Goal: Task Accomplishment & Management: Manage account settings

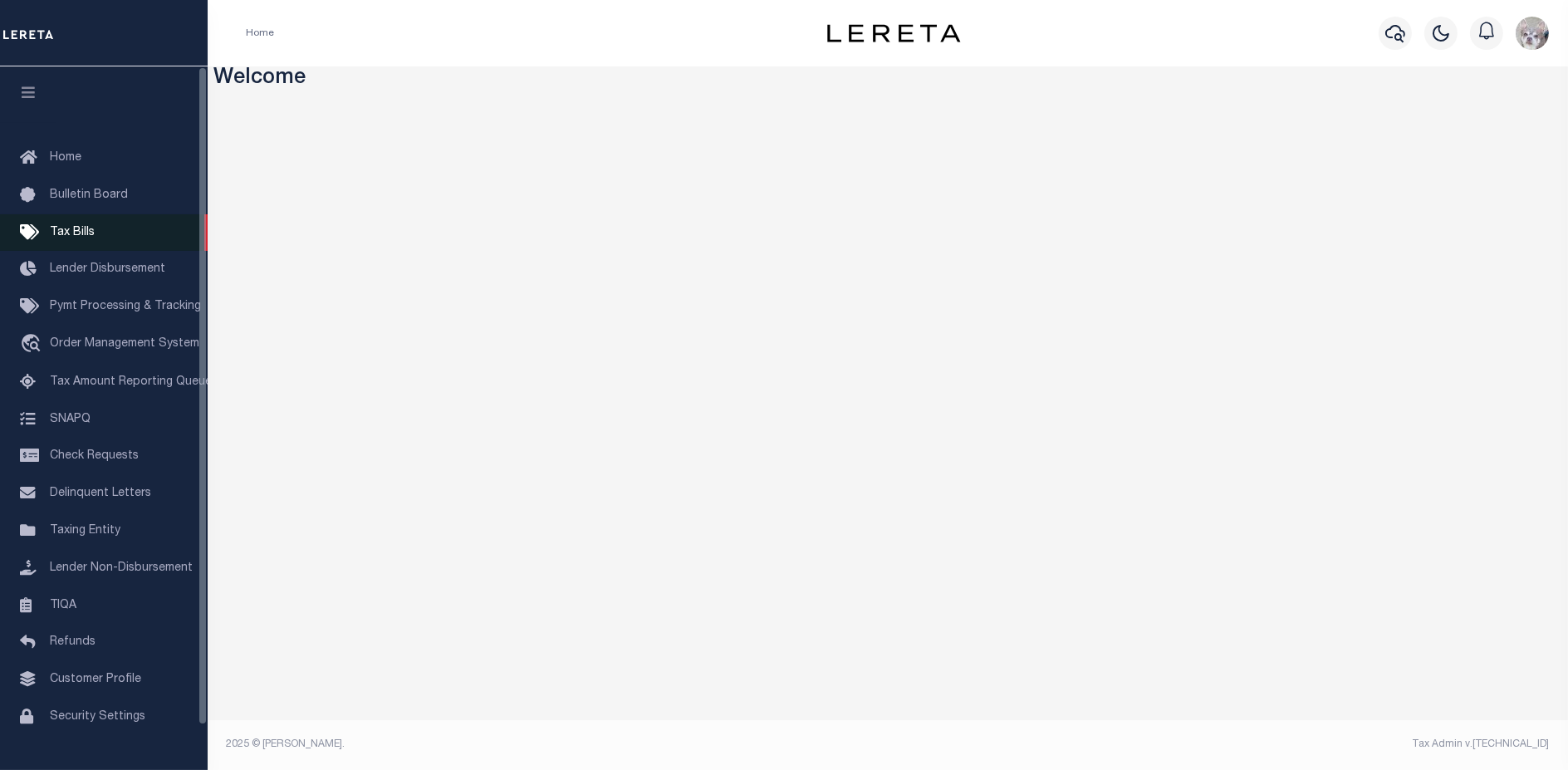
click at [63, 239] on span "Tax Bills" at bounding box center [71, 233] width 45 height 12
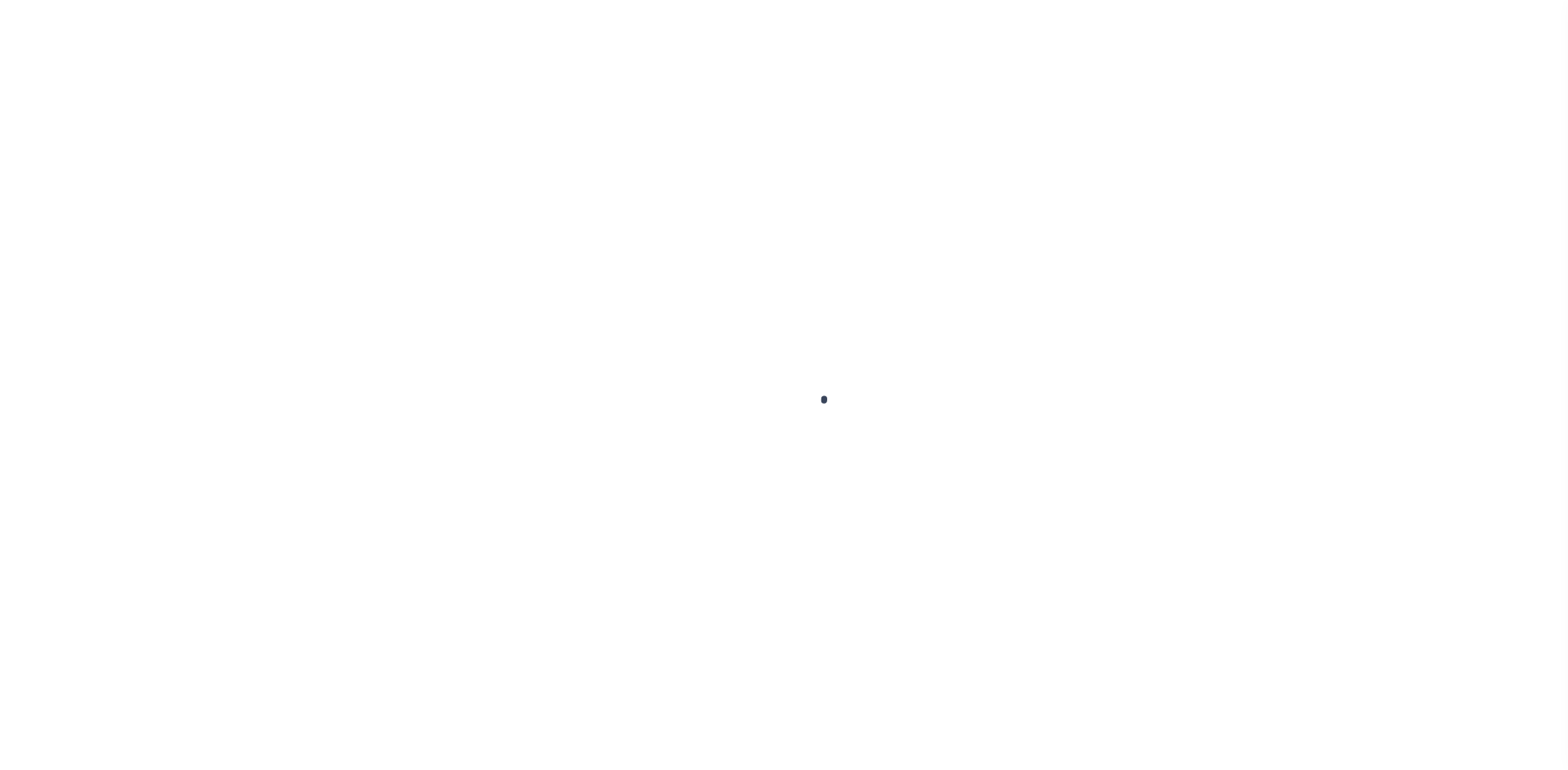
select select
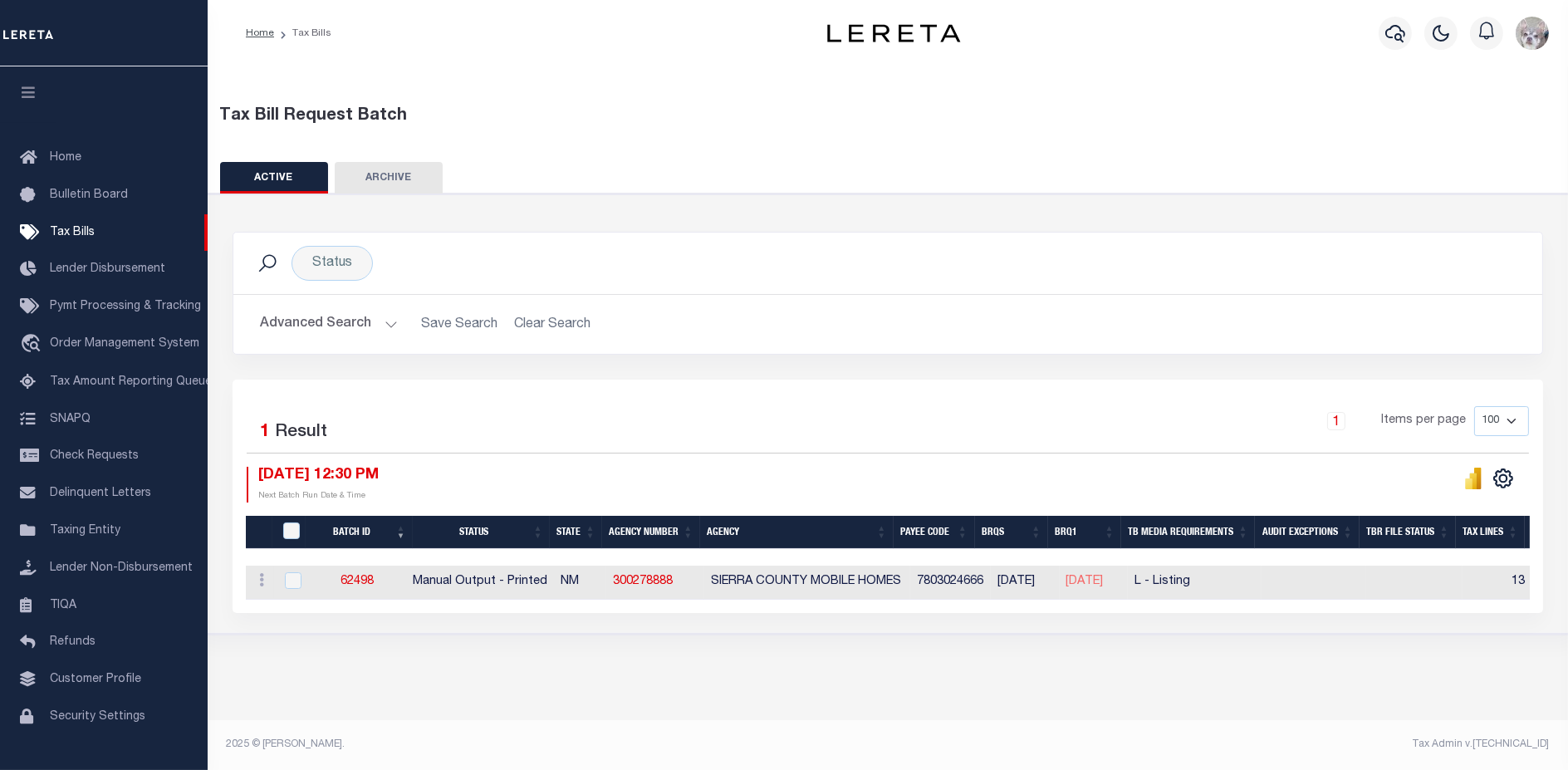
click at [296, 322] on button "Advanced Search" at bounding box center [328, 324] width 138 height 33
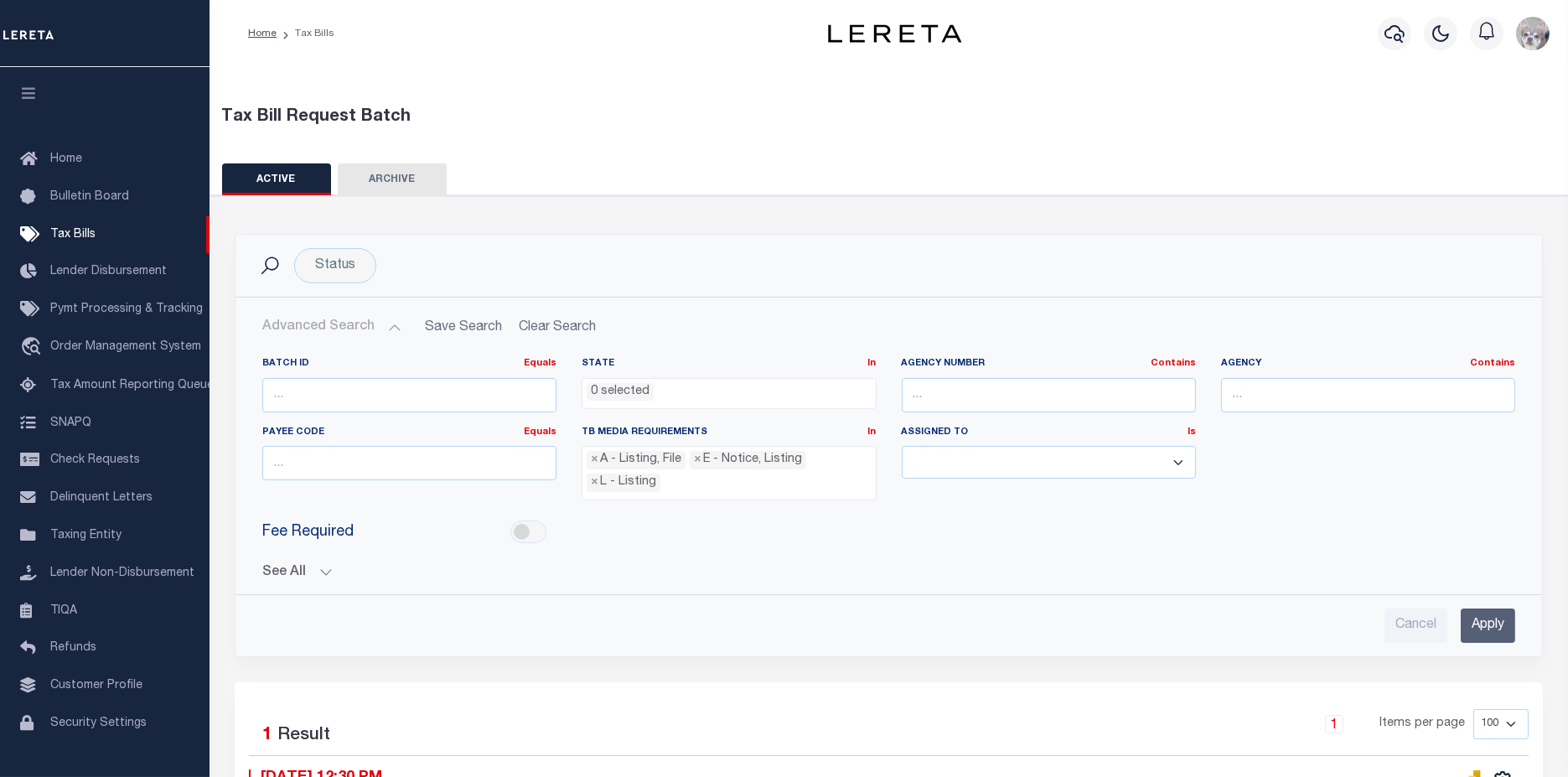
click at [288, 572] on button "See All" at bounding box center [888, 573] width 1253 height 16
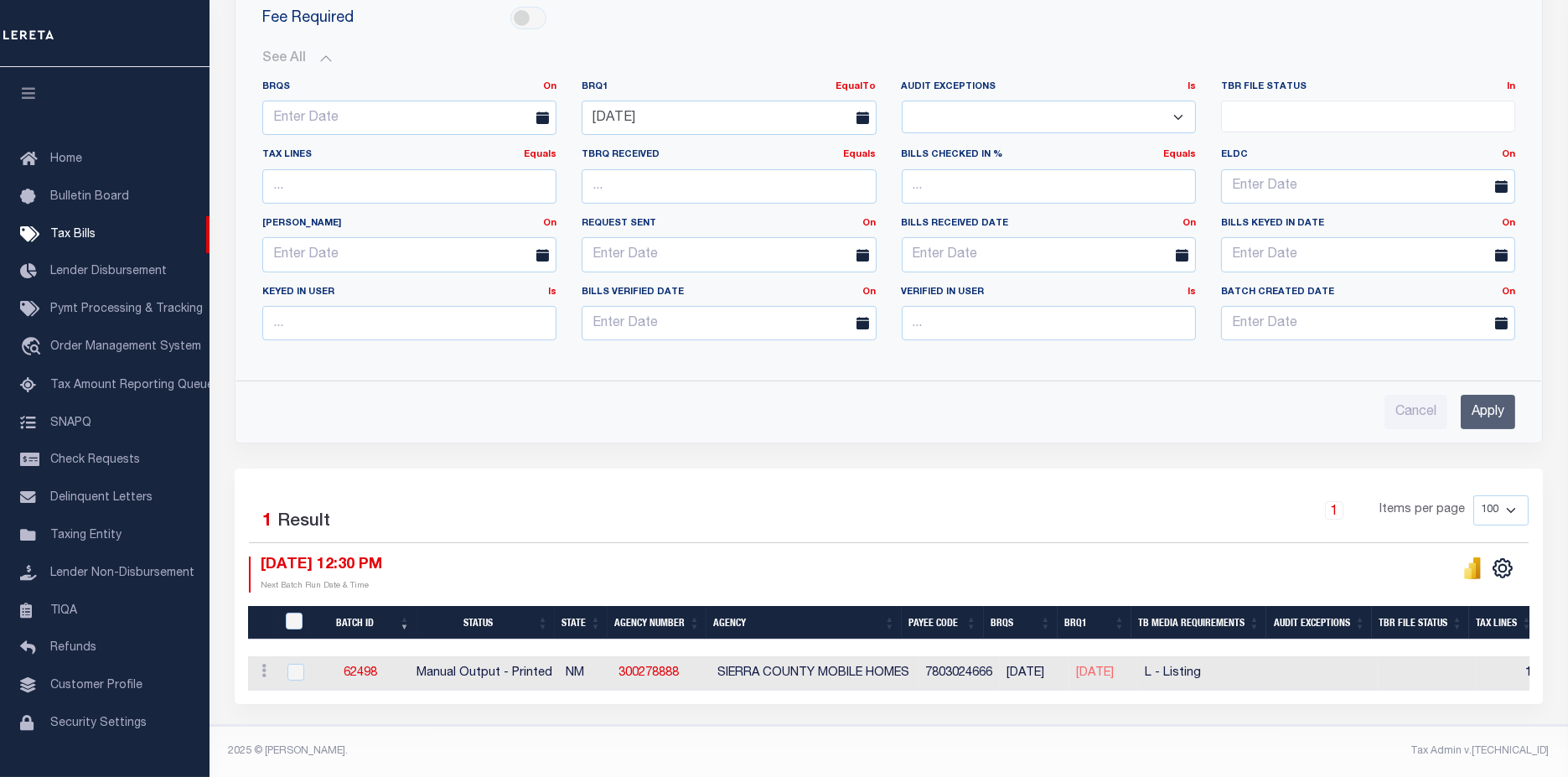
scroll to position [516, 0]
click at [298, 666] on input "checkbox" at bounding box center [296, 672] width 17 height 17
checkbox input "true"
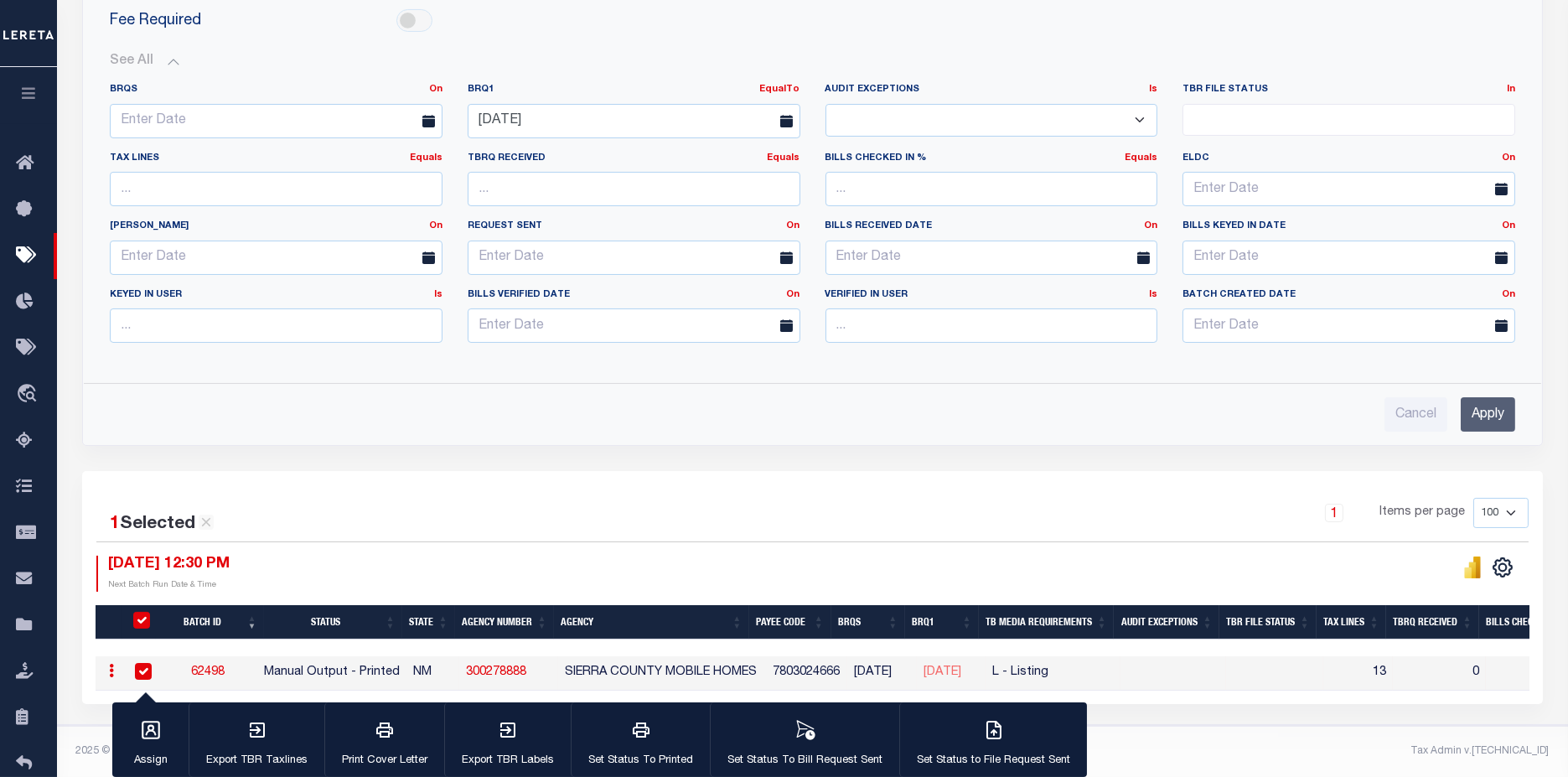
scroll to position [496, 0]
click at [759, 734] on button "Set Status To Bill Request Sent" at bounding box center [803, 740] width 189 height 75
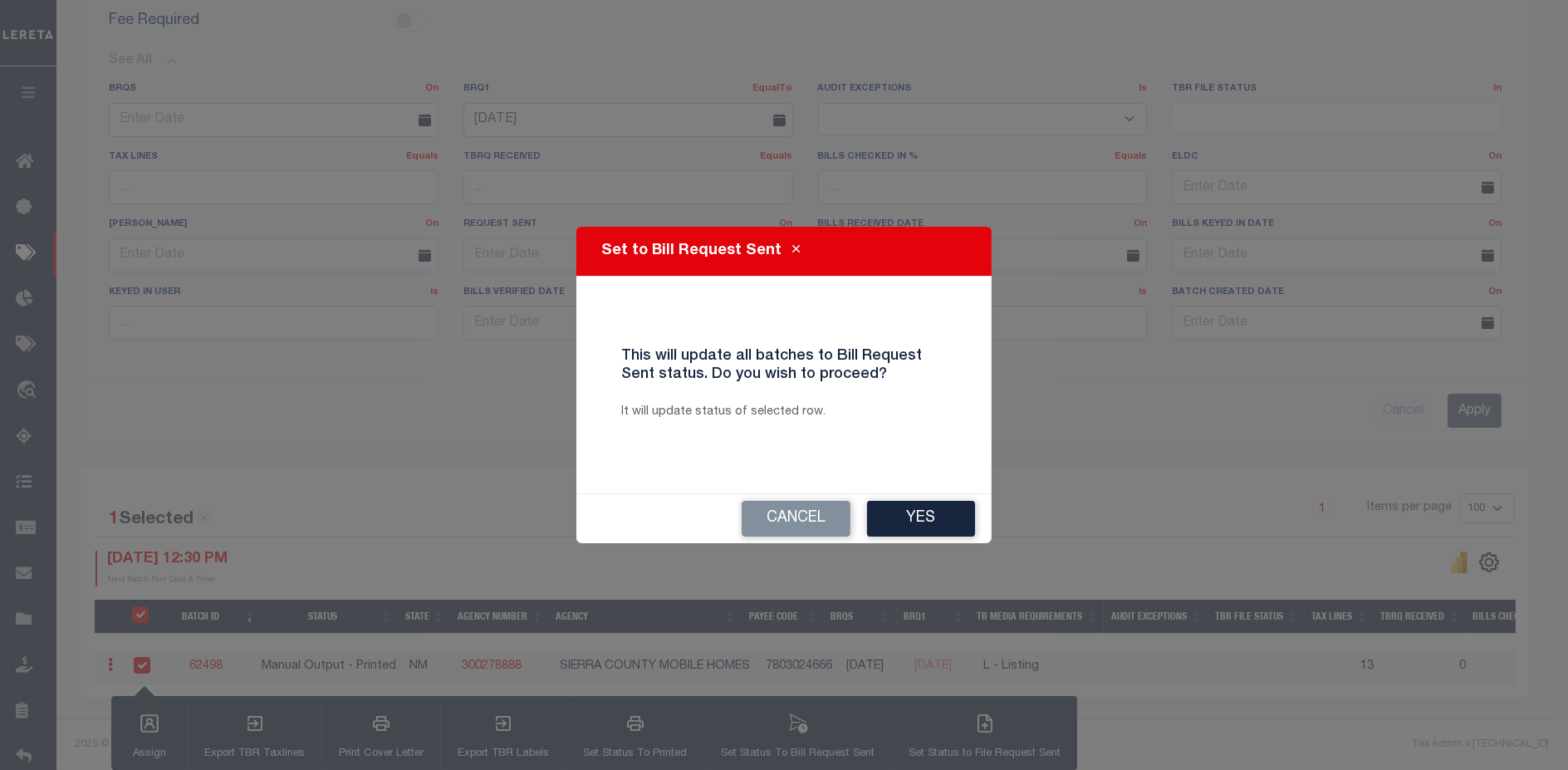
click at [899, 517] on button "Yes" at bounding box center [920, 519] width 108 height 36
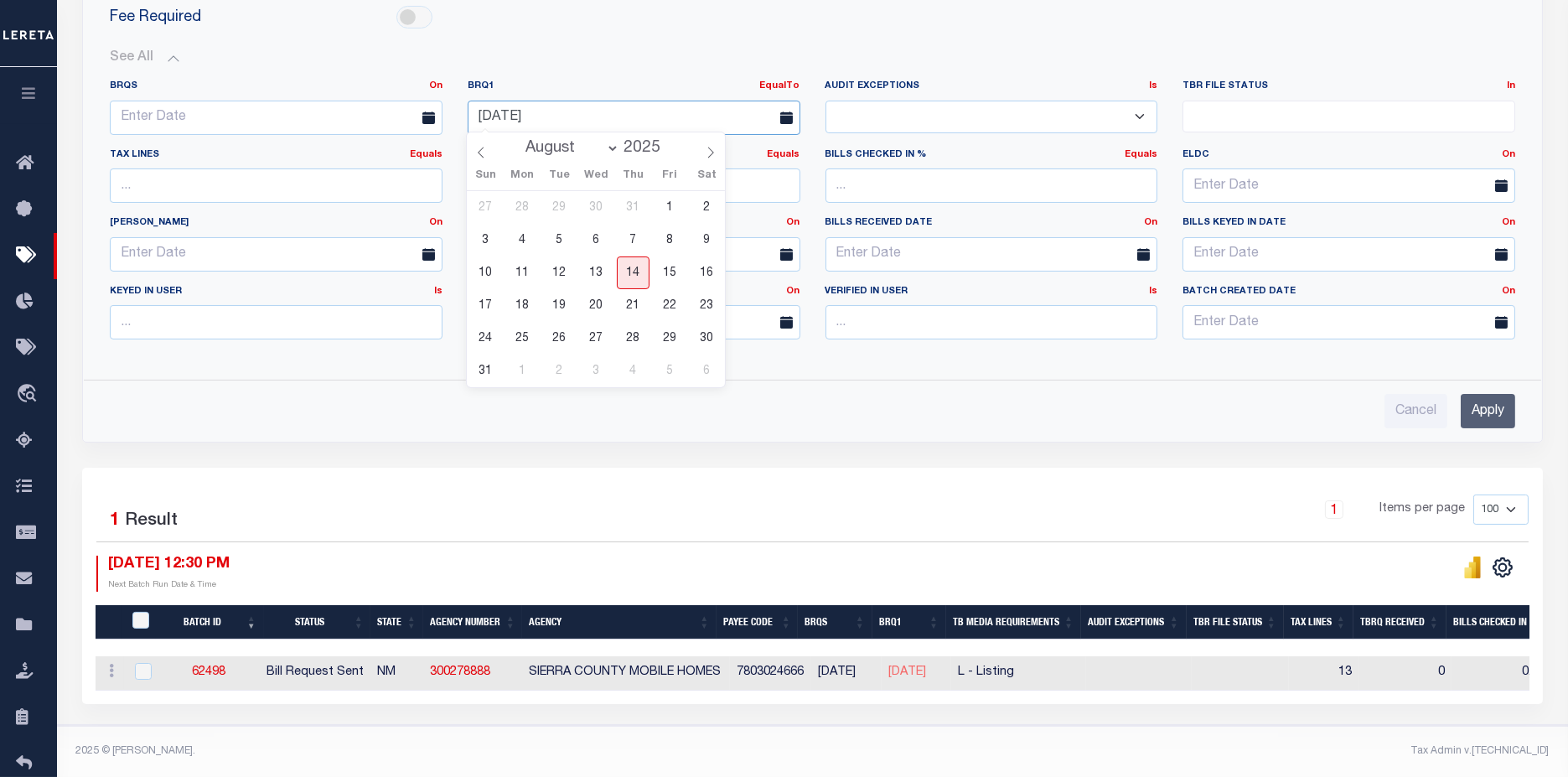
click at [579, 115] on input "[DATE]" at bounding box center [634, 118] width 333 height 34
click at [601, 278] on span "13" at bounding box center [596, 273] width 33 height 33
click at [1486, 414] on input "Apply" at bounding box center [1487, 411] width 55 height 34
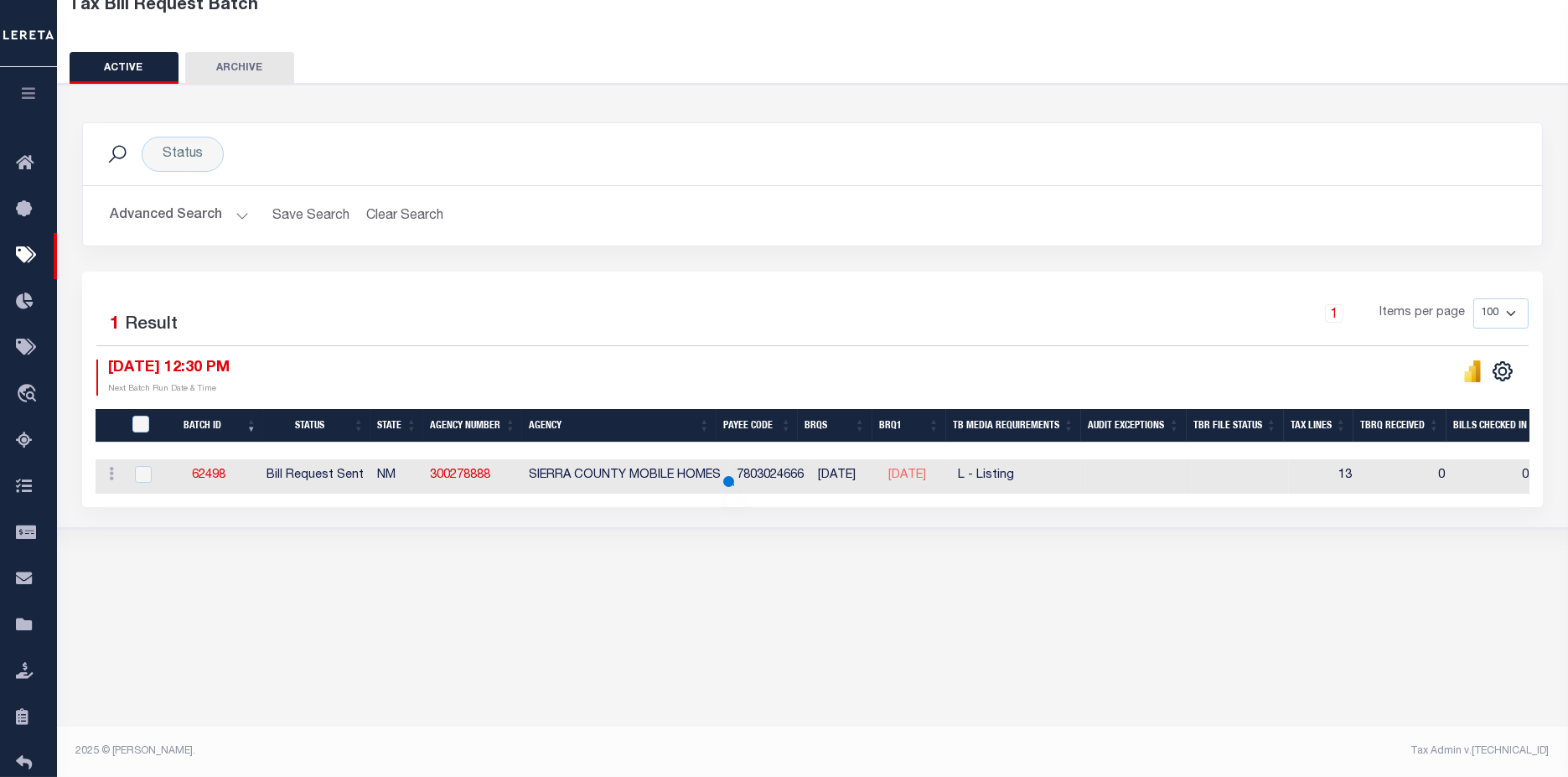
scroll to position [112, 0]
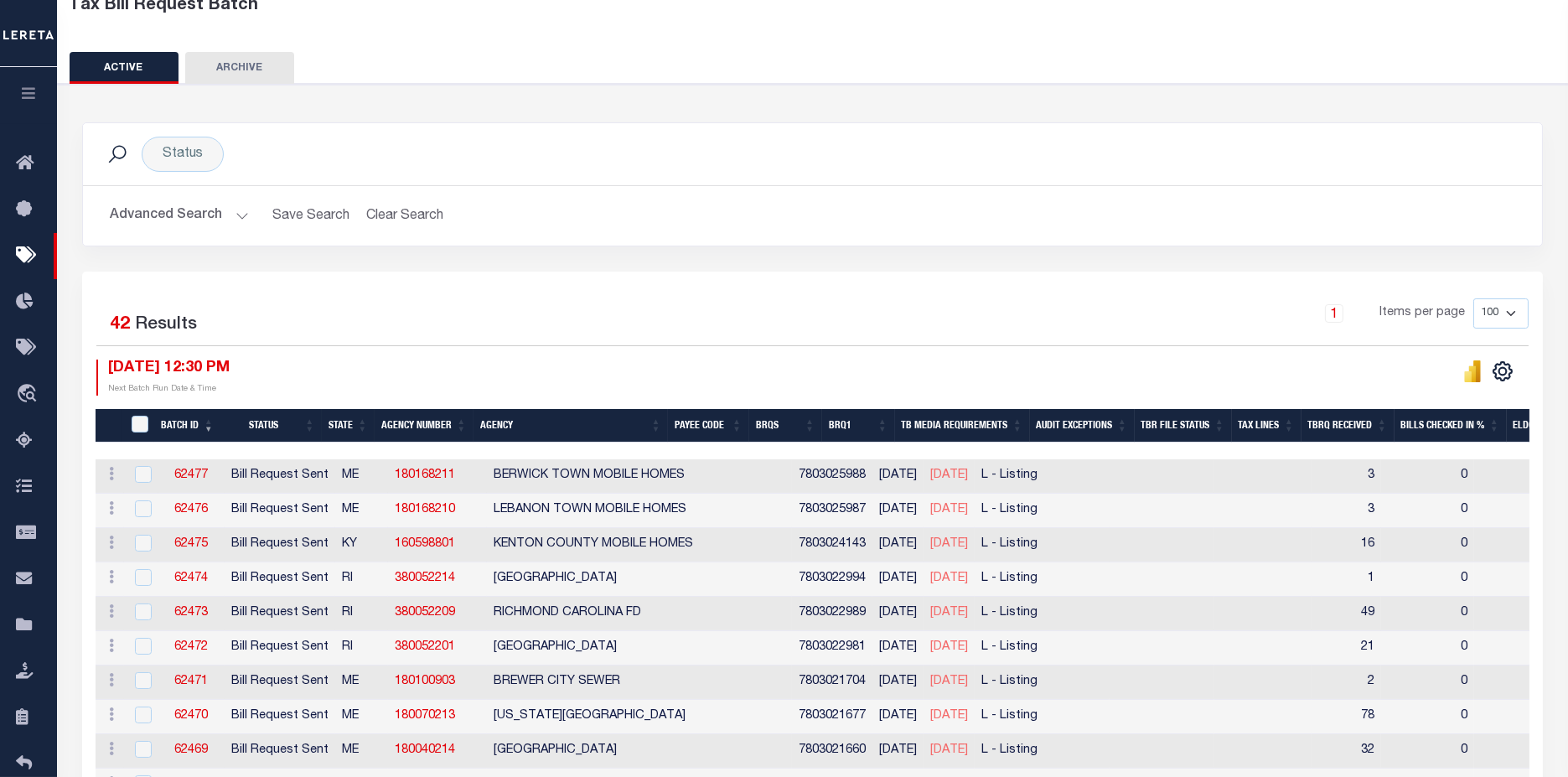
click at [158, 218] on button "Advanced Search" at bounding box center [179, 216] width 139 height 33
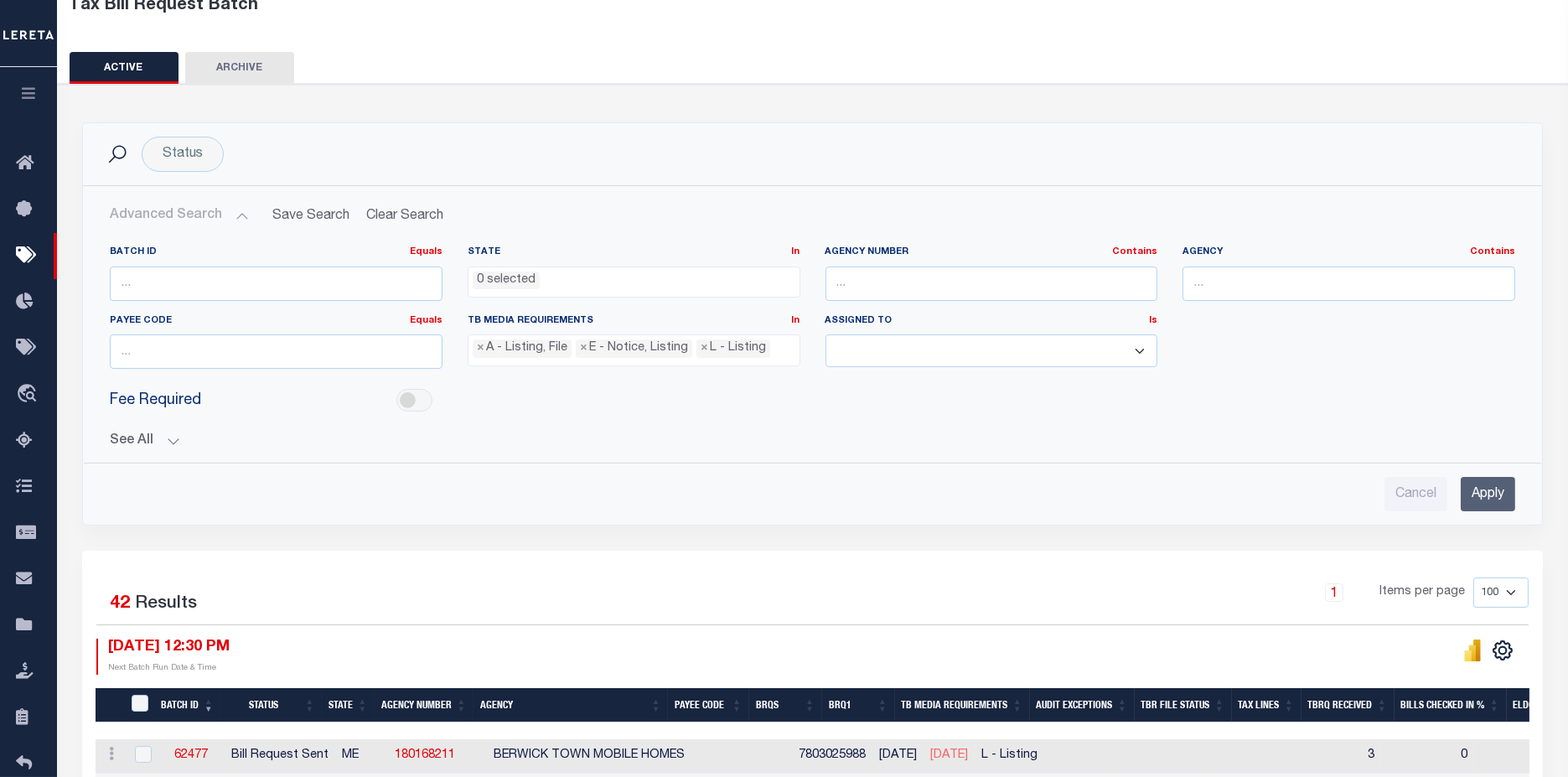
click at [139, 435] on button "See All" at bounding box center [812, 441] width 1405 height 16
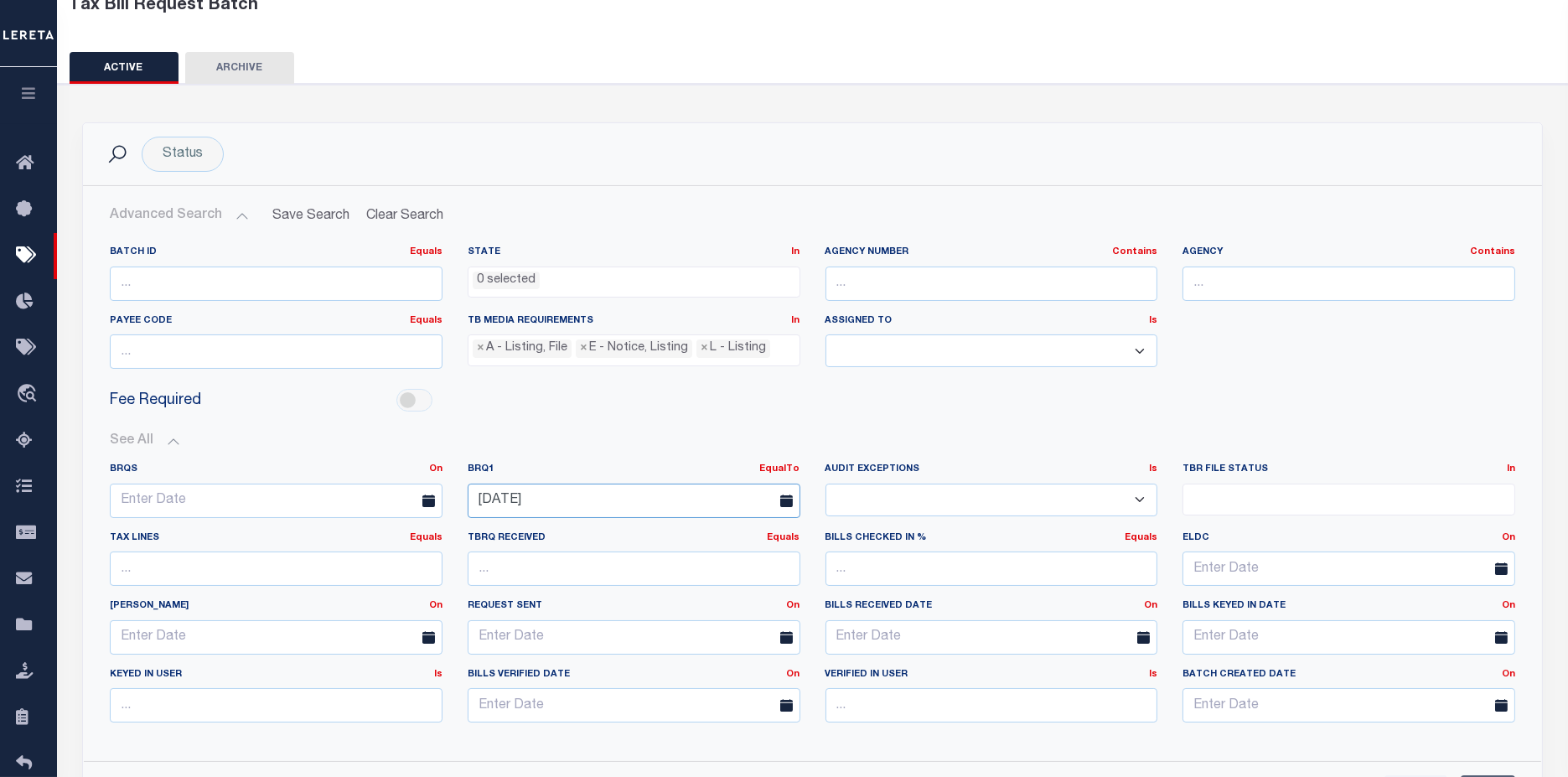
click at [579, 491] on input "[DATE]" at bounding box center [634, 501] width 333 height 34
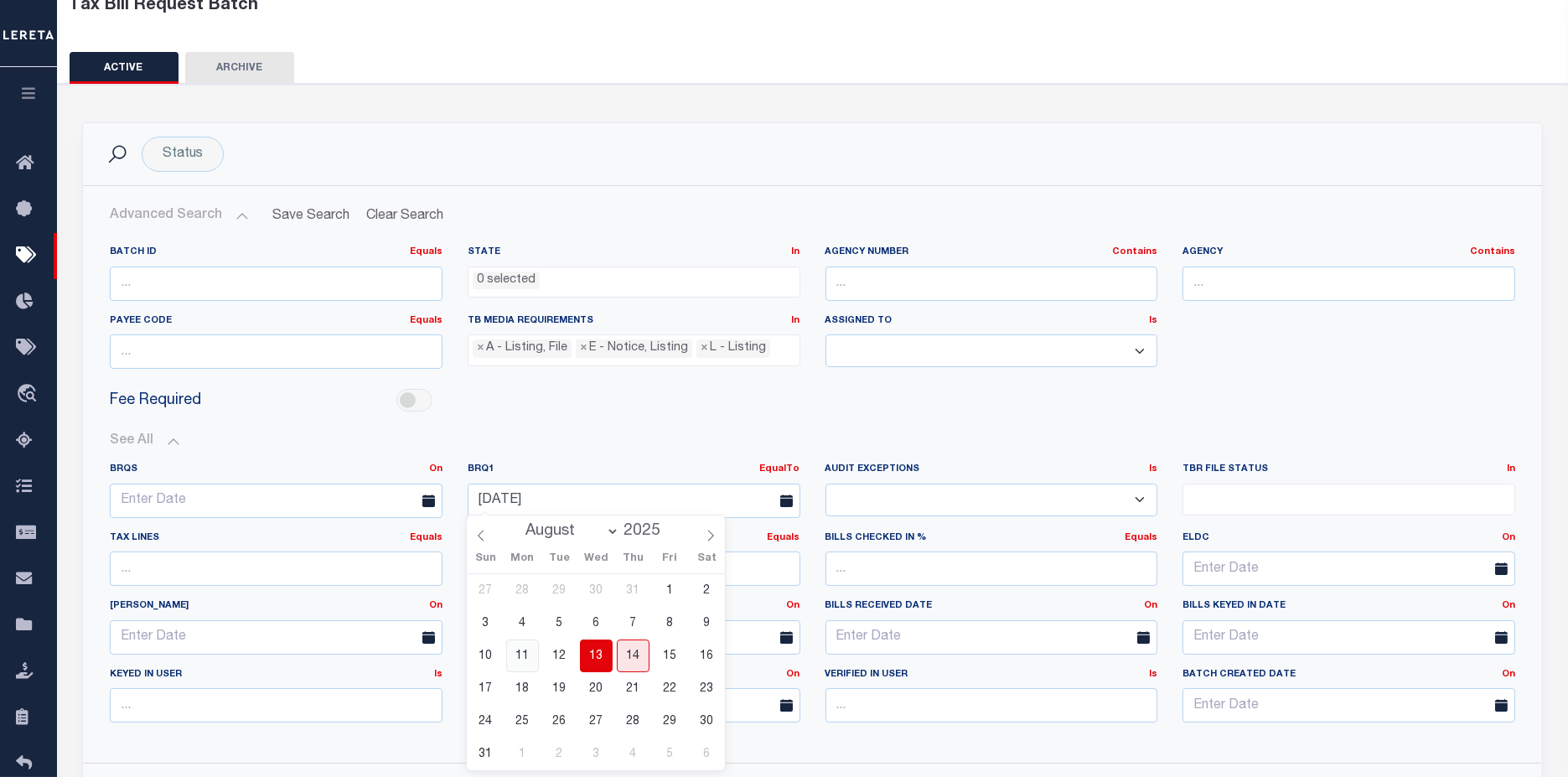
click at [516, 665] on span "11" at bounding box center [522, 656] width 33 height 33
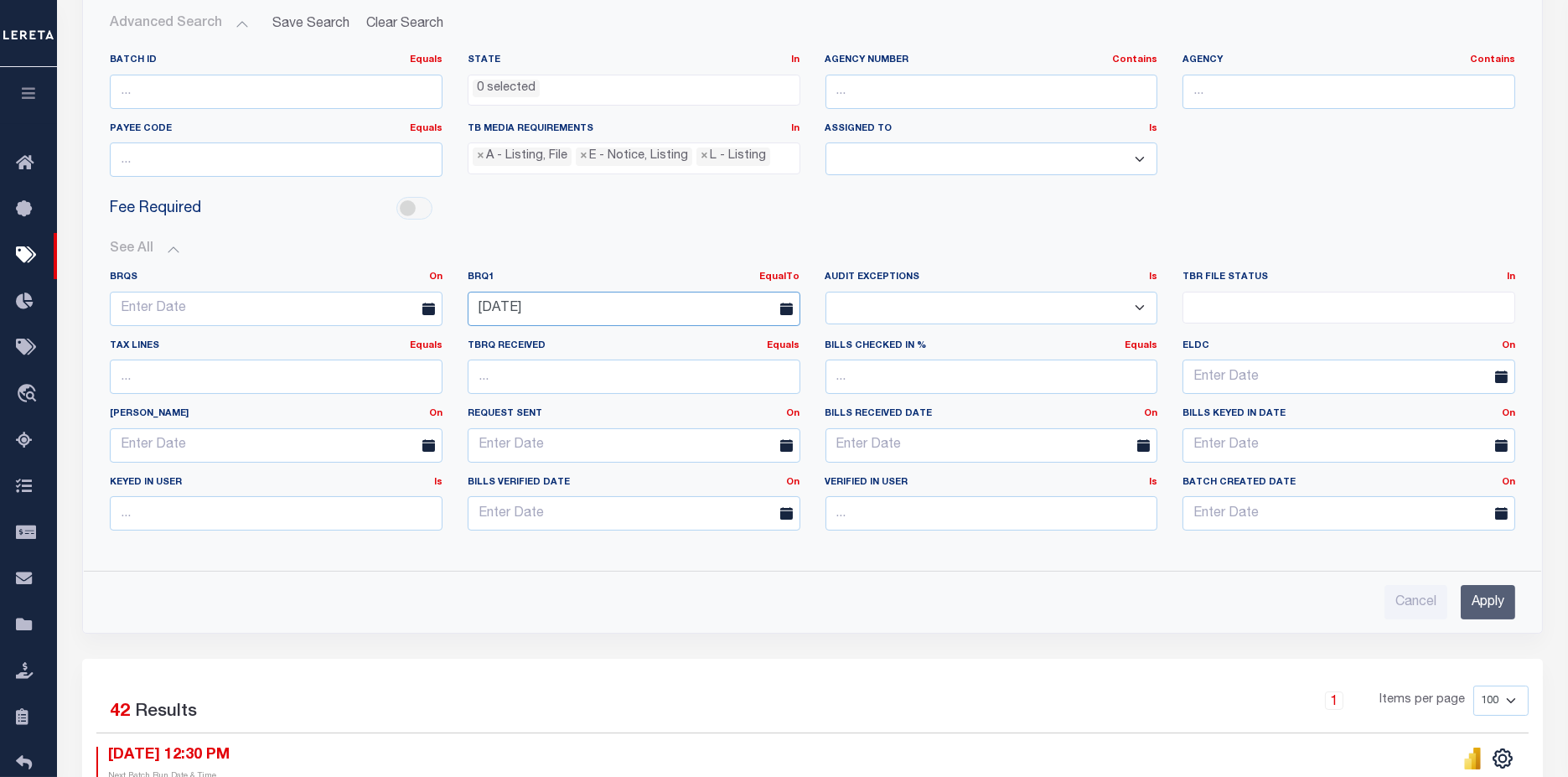
scroll to position [391, 0]
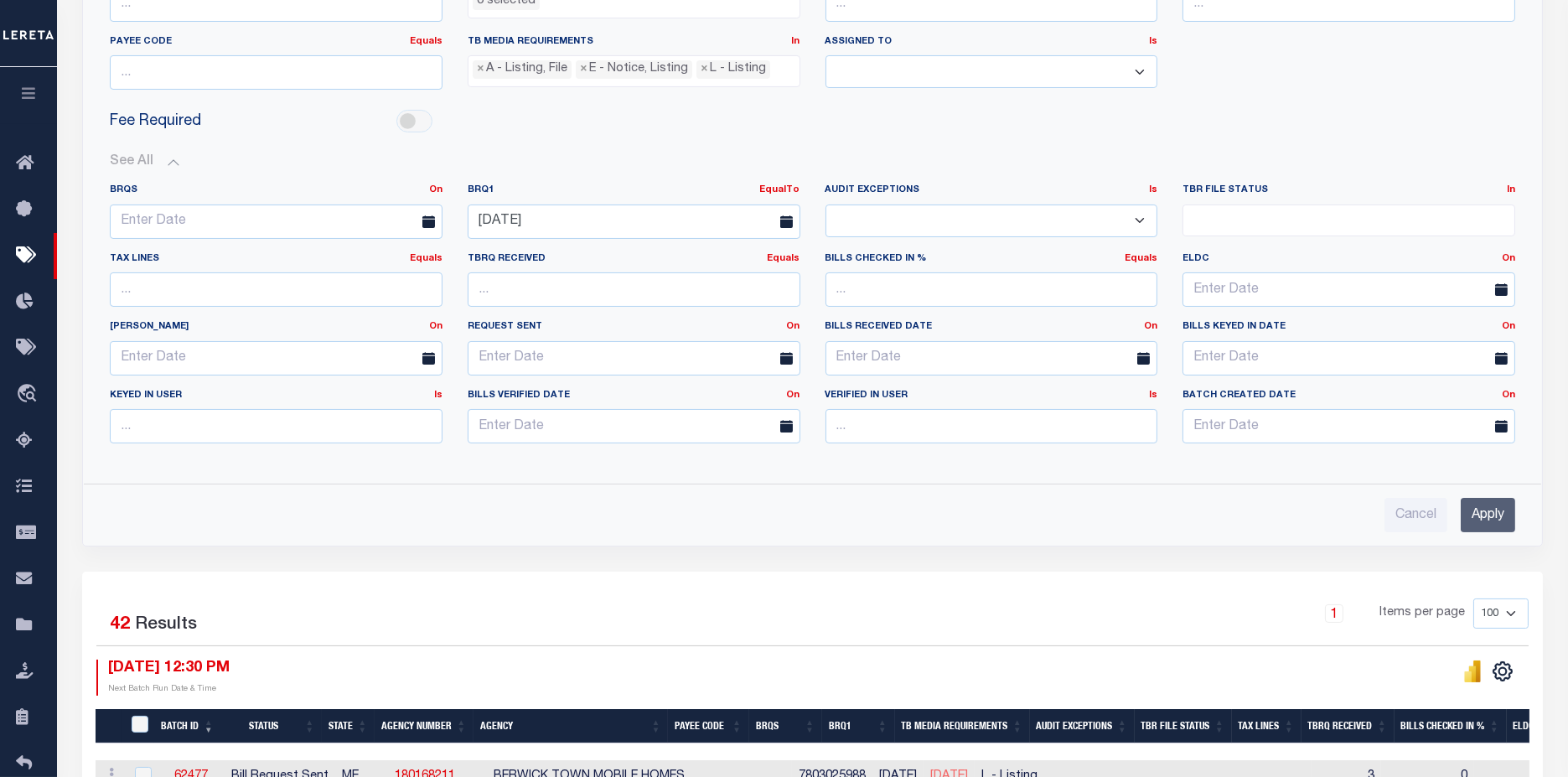
click at [1472, 510] on input "Apply" at bounding box center [1487, 515] width 55 height 34
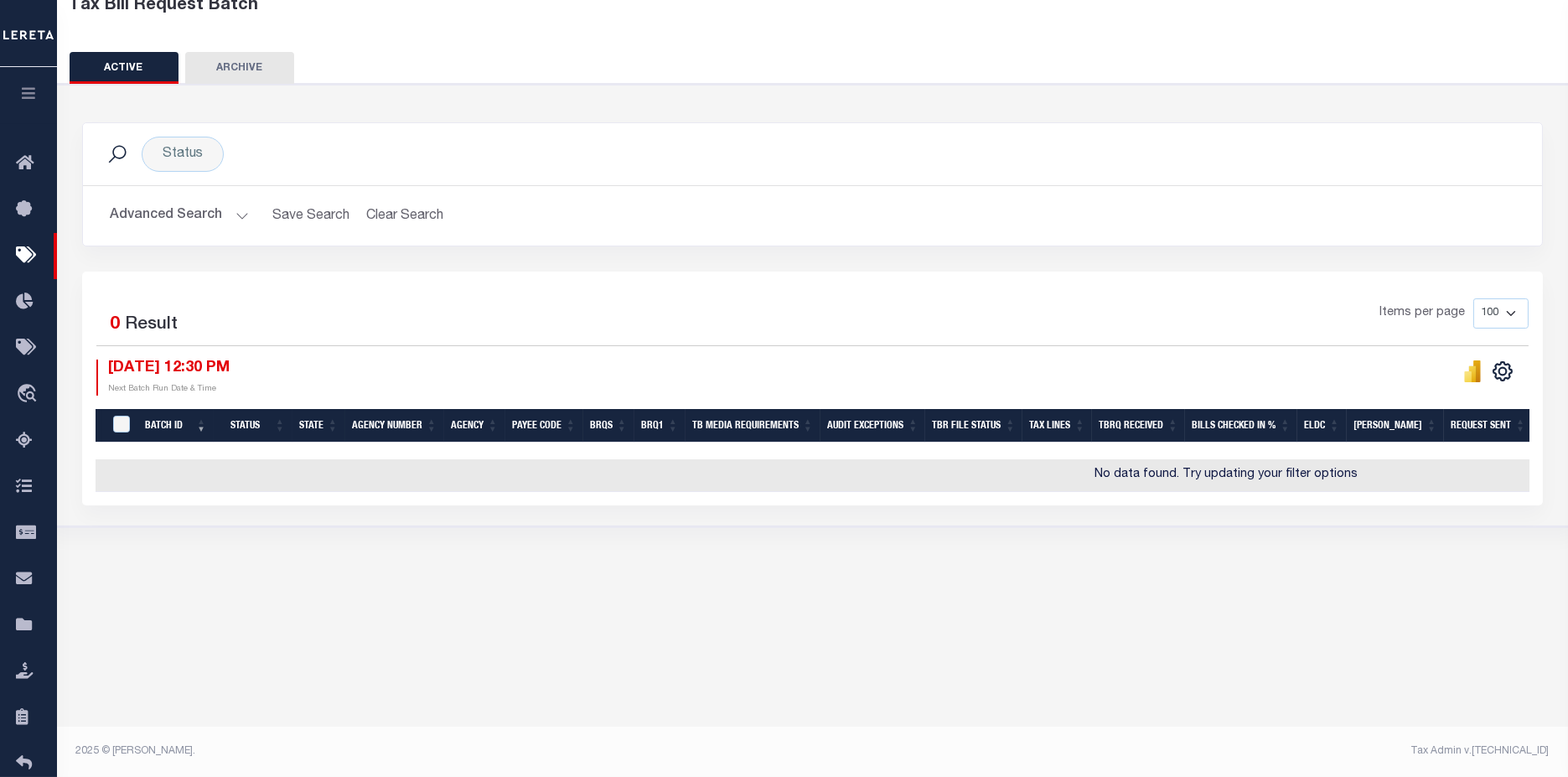
scroll to position [112, 0]
click at [164, 214] on button "Advanced Search" at bounding box center [179, 216] width 139 height 33
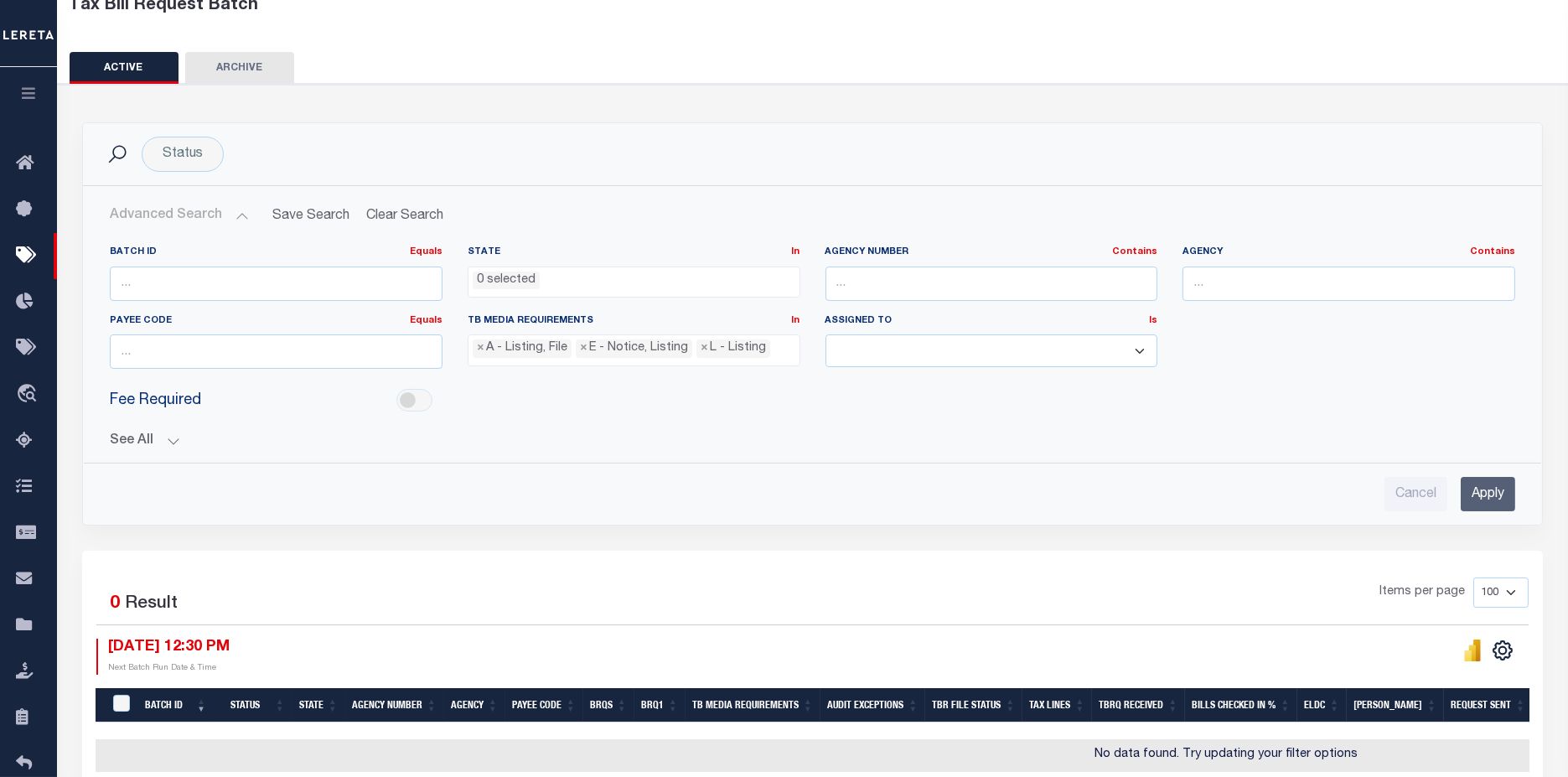
click at [128, 448] on div "Batch ID Equals Equals Is Not Equal To Is Greater Than Is Less Than State In In…" at bounding box center [811, 371] width 1432 height 279
click at [134, 446] on button "See All" at bounding box center [812, 441] width 1405 height 16
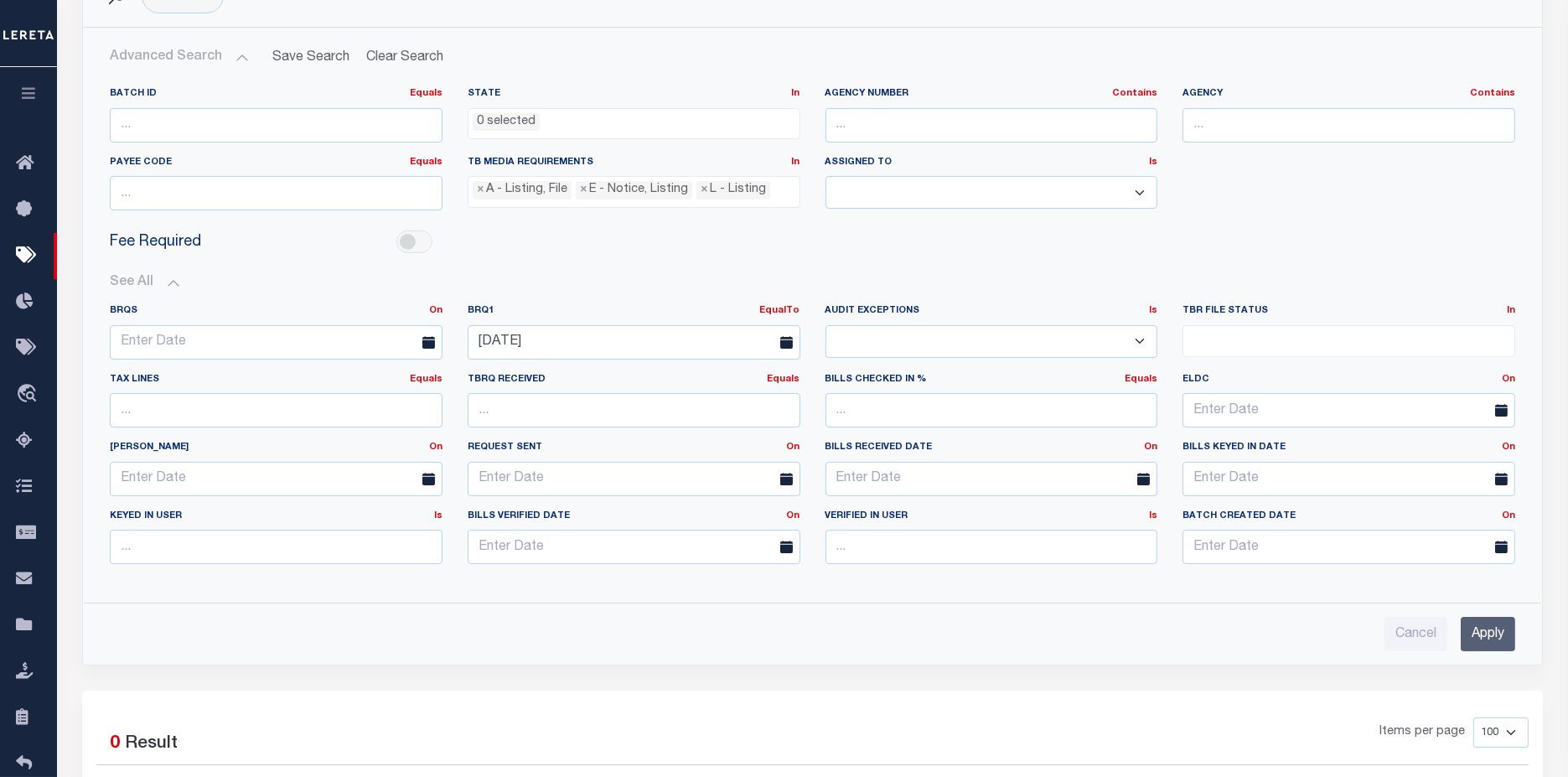
scroll to position [298, 0]
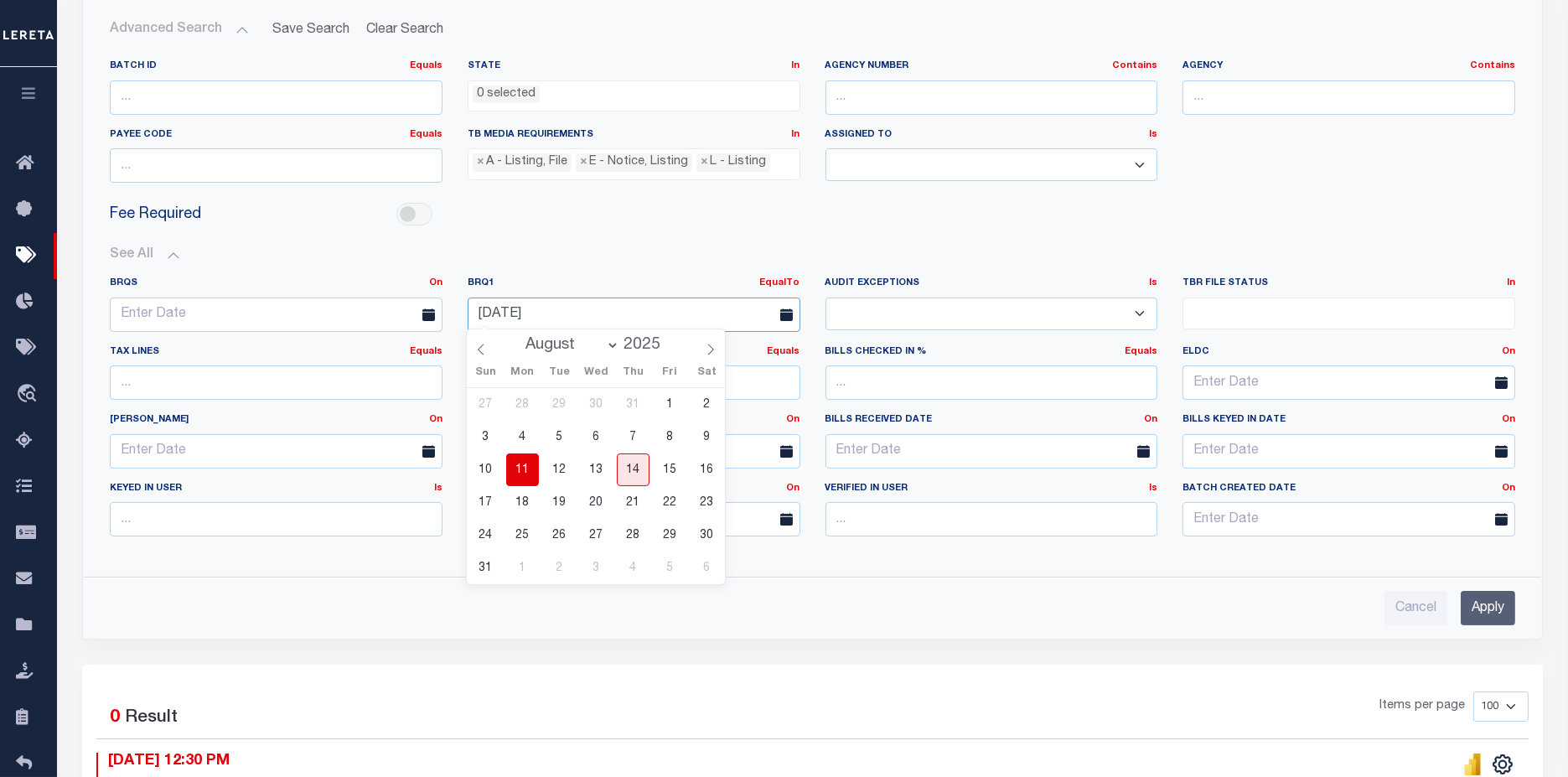
click at [661, 314] on input "[DATE]" at bounding box center [634, 315] width 333 height 34
click at [555, 476] on span "12" at bounding box center [559, 470] width 33 height 33
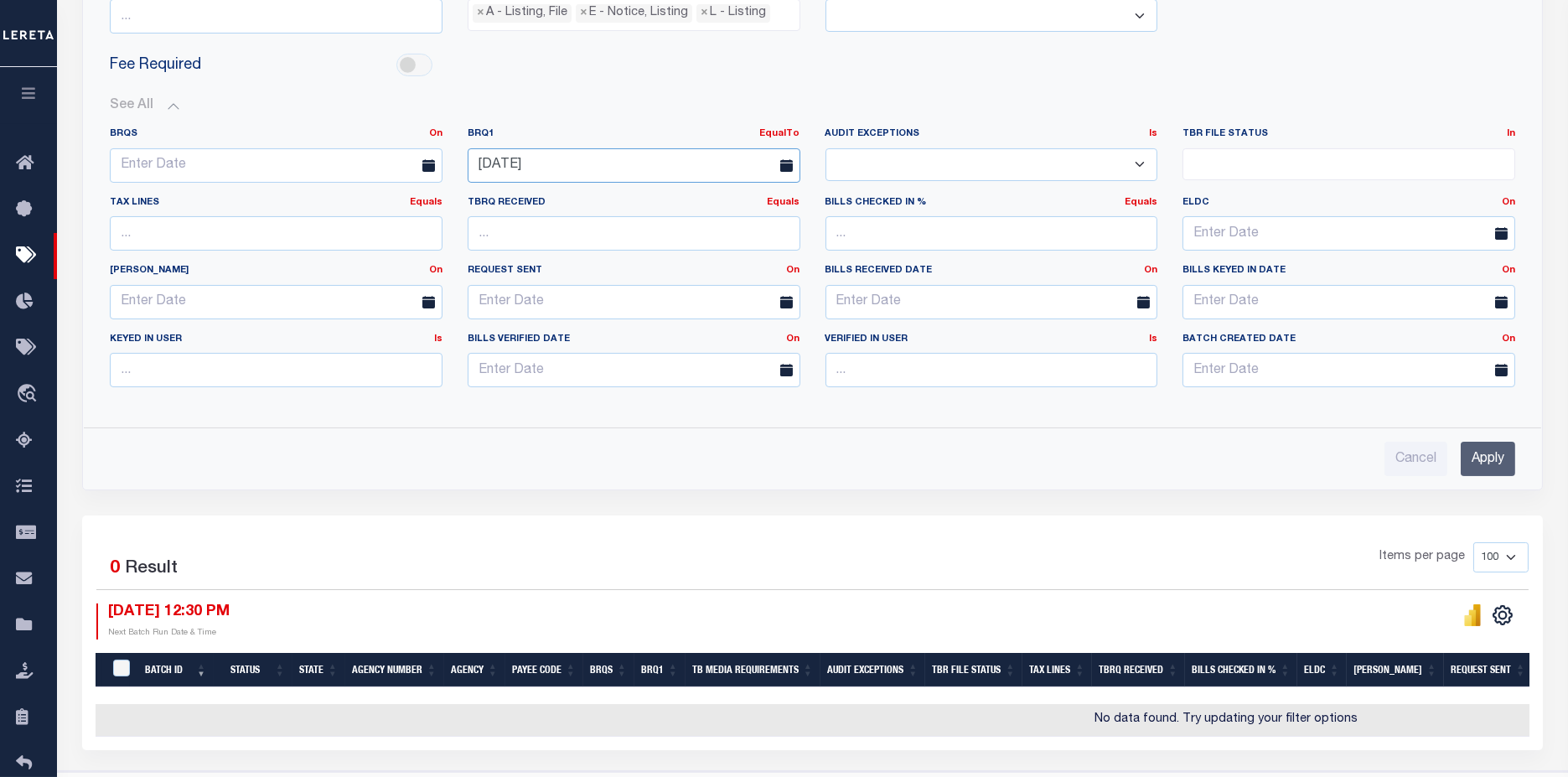
scroll to position [484, 0]
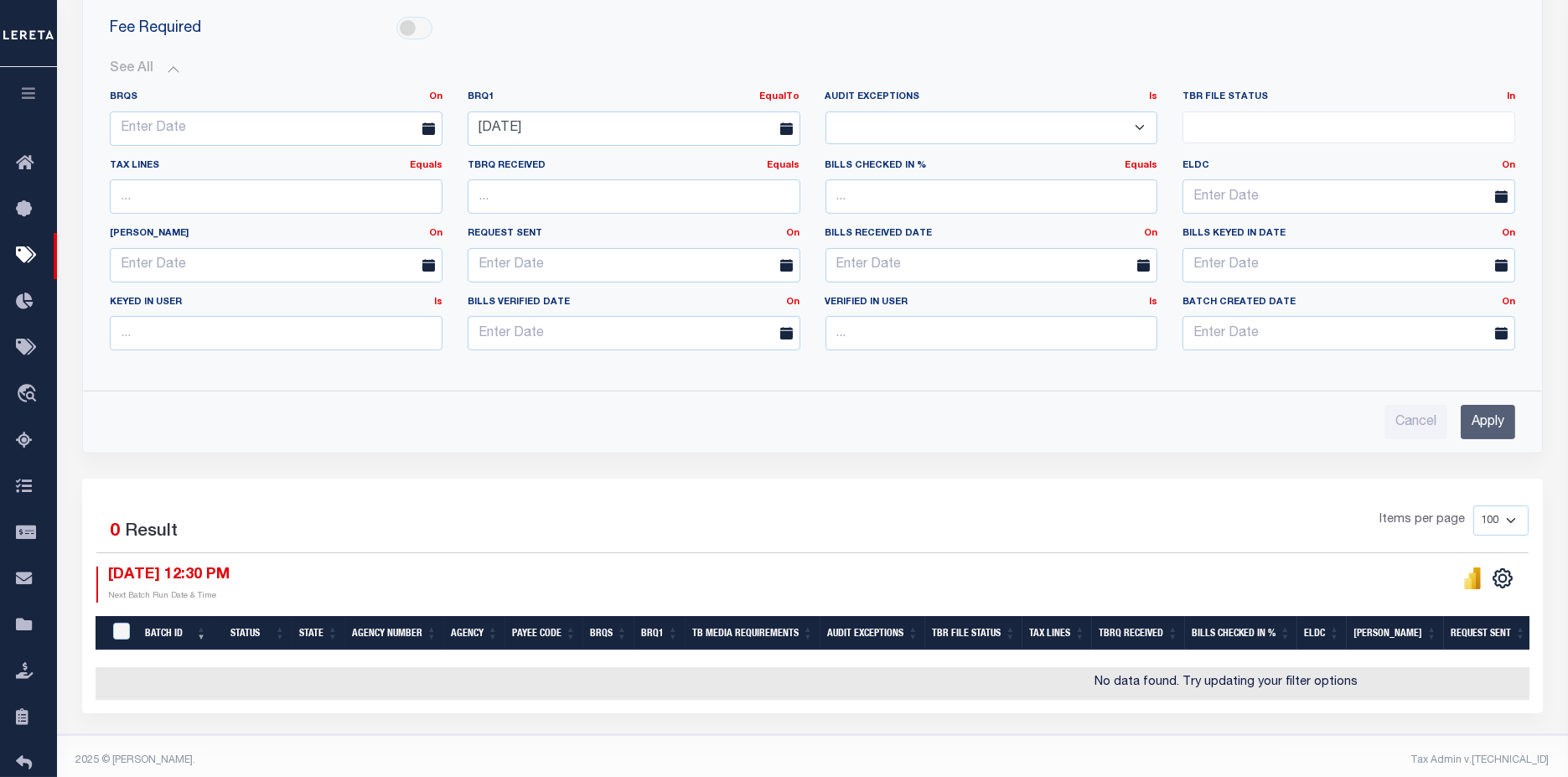
click at [1463, 412] on input "Apply" at bounding box center [1487, 422] width 55 height 34
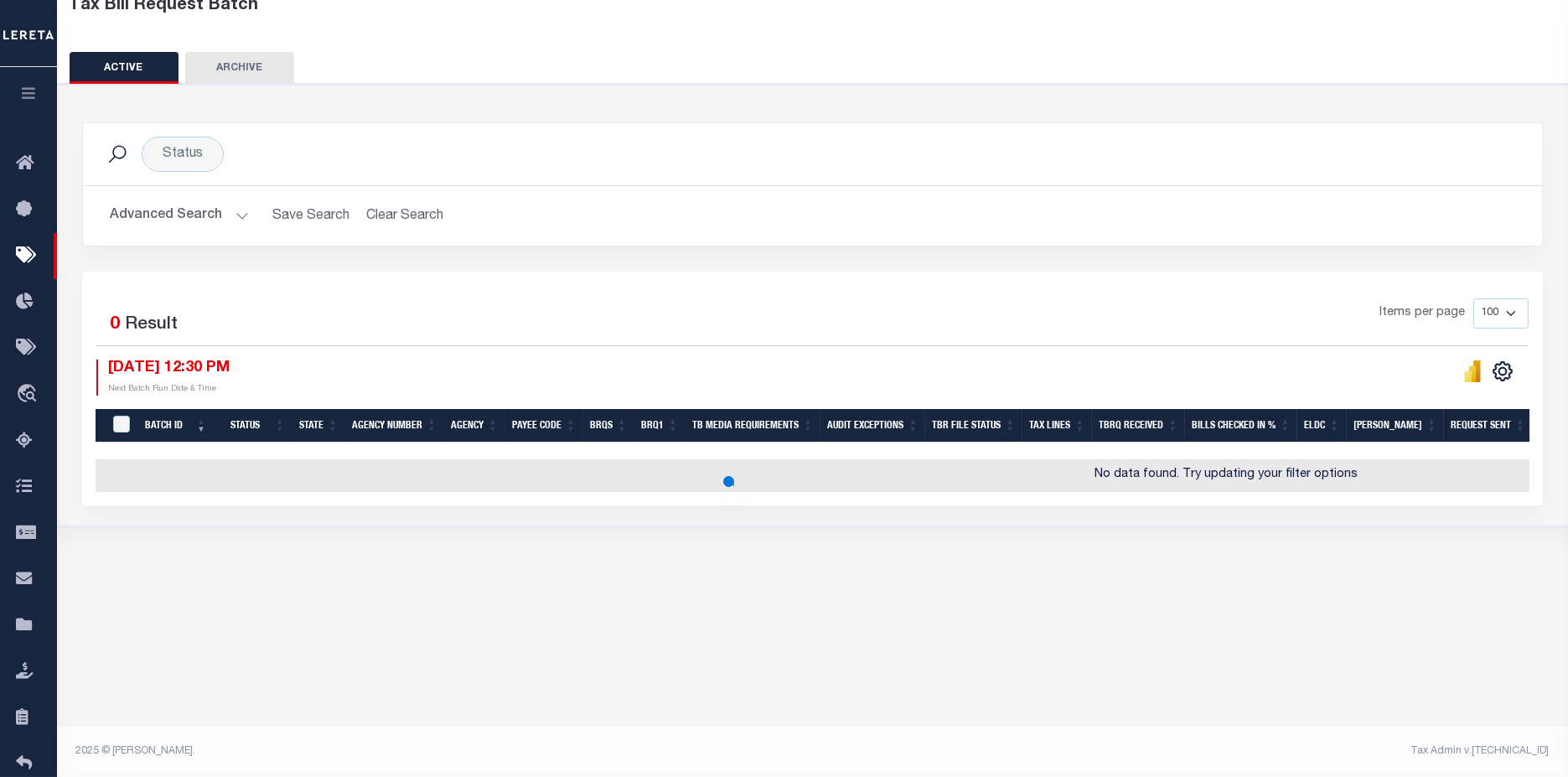
scroll to position [112, 0]
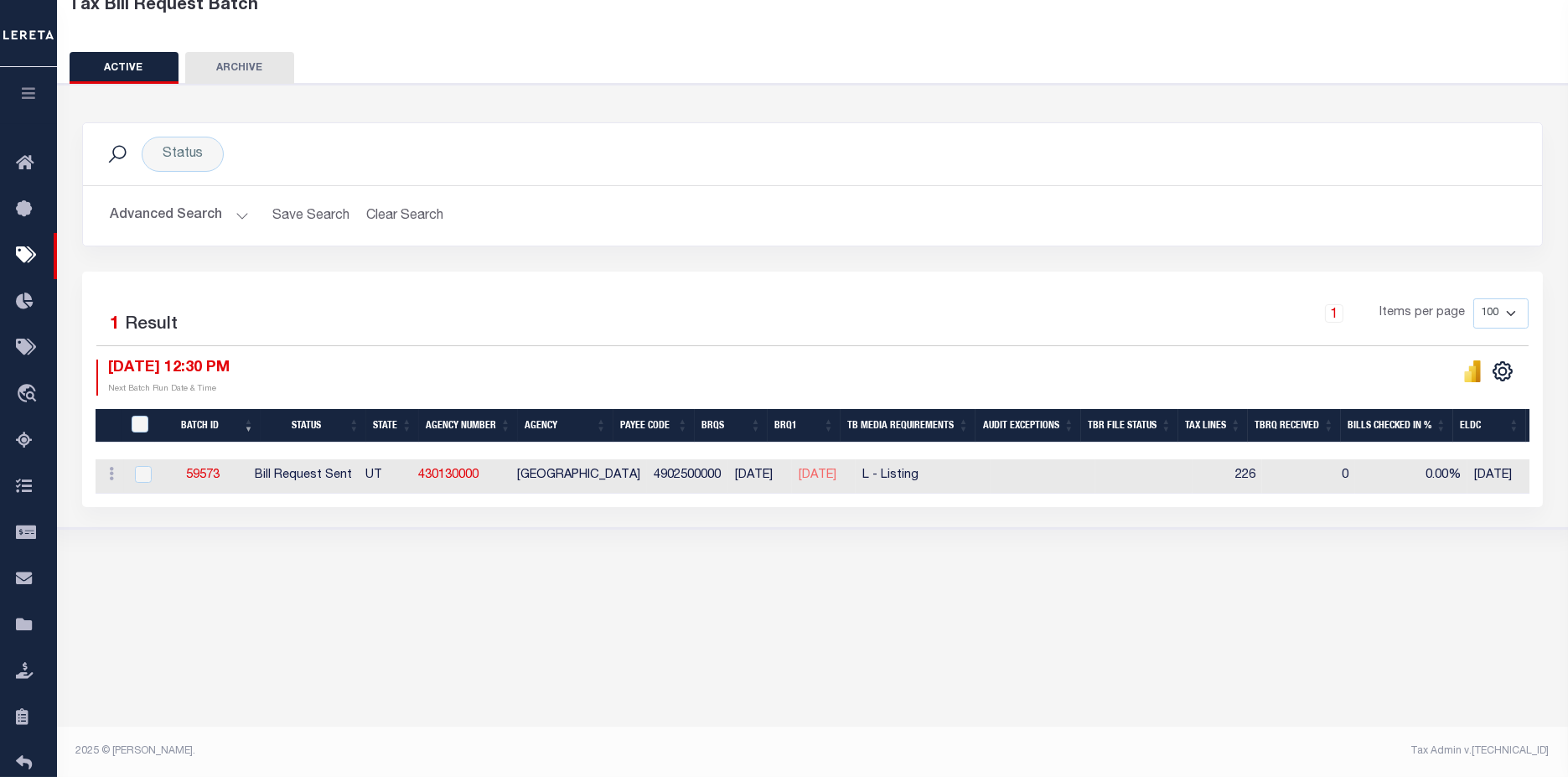
click at [205, 218] on button "Advanced Search" at bounding box center [179, 216] width 139 height 33
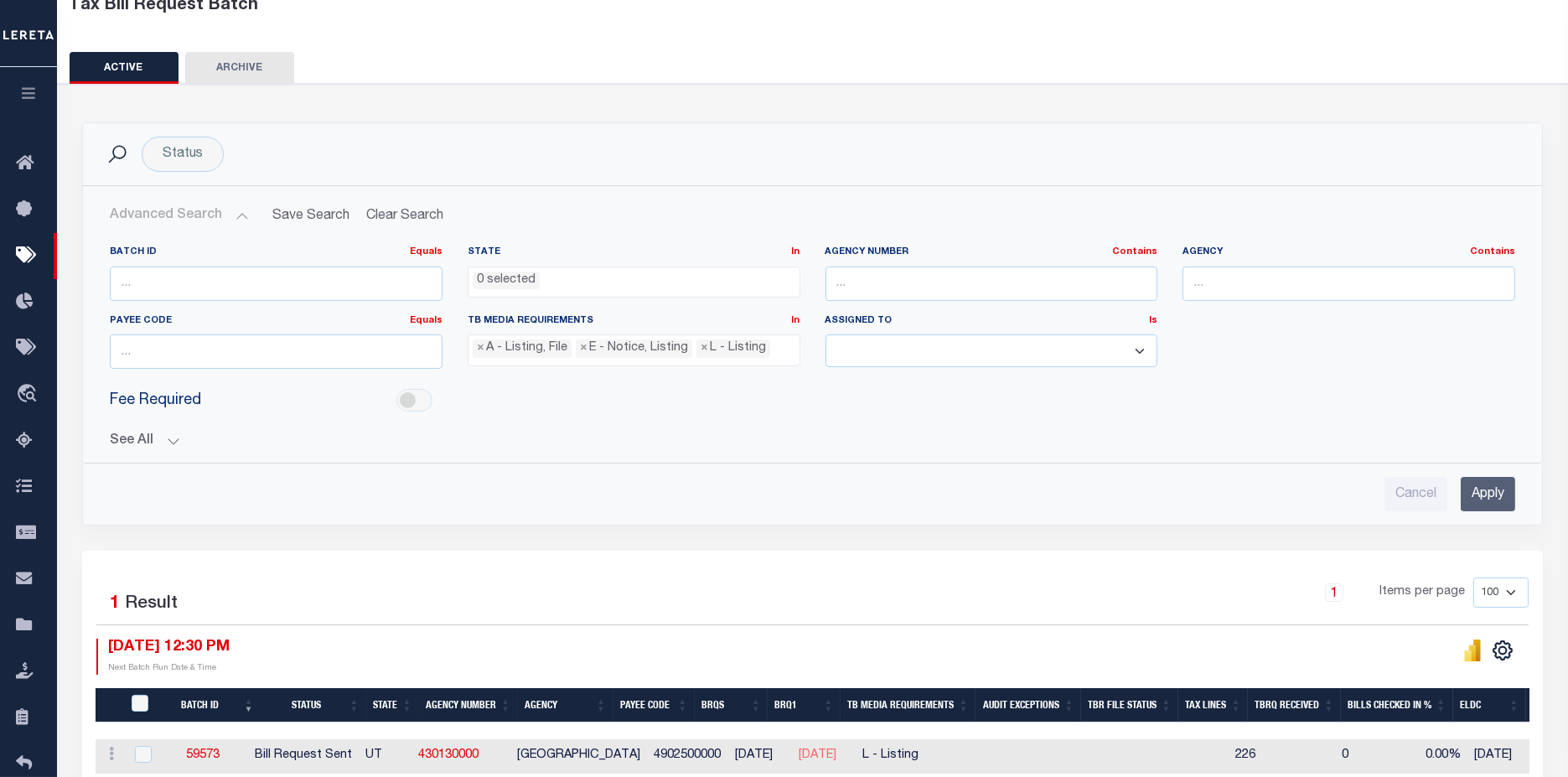
click at [117, 447] on div "Batch ID Equals Equals Is Not Equal To Is Greater Than Is Less Than State In In…" at bounding box center [811, 371] width 1432 height 279
click at [122, 439] on button "See All" at bounding box center [812, 441] width 1405 height 16
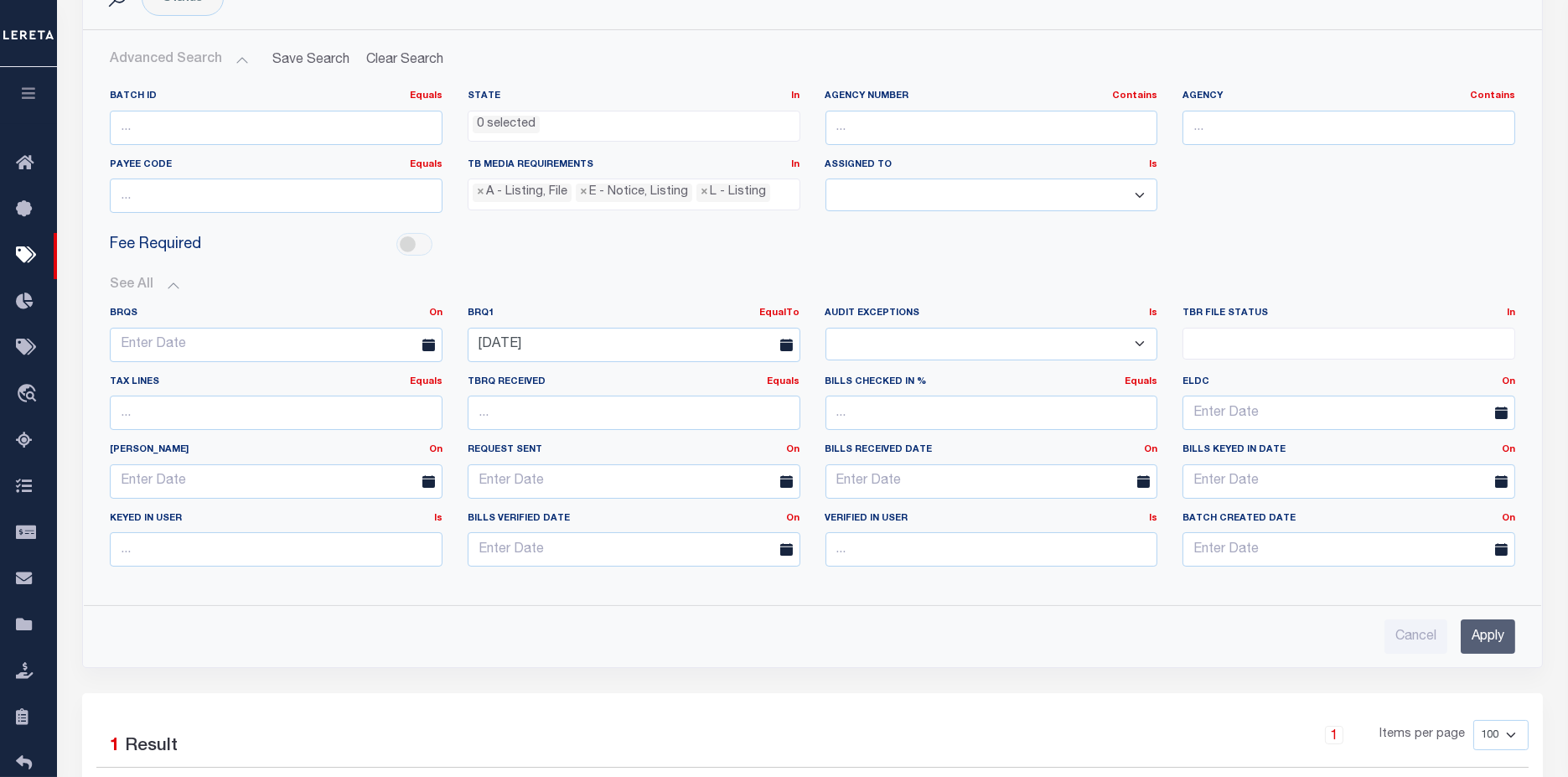
scroll to position [298, 0]
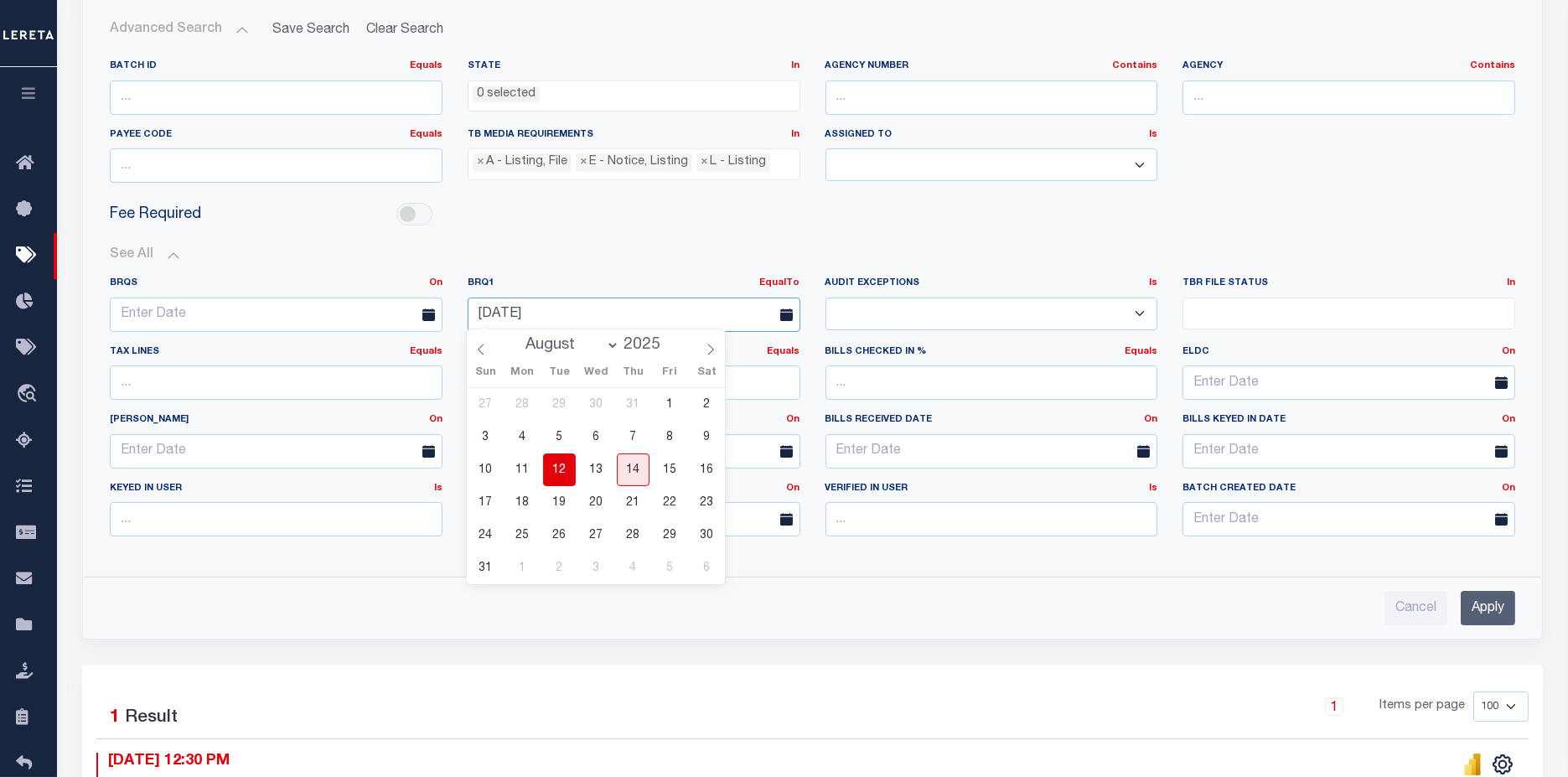
click at [600, 314] on input "[DATE]" at bounding box center [634, 315] width 333 height 34
click at [604, 466] on span "13" at bounding box center [596, 470] width 33 height 33
type input "[DATE]"
click at [1490, 600] on input "Apply" at bounding box center [1487, 608] width 55 height 34
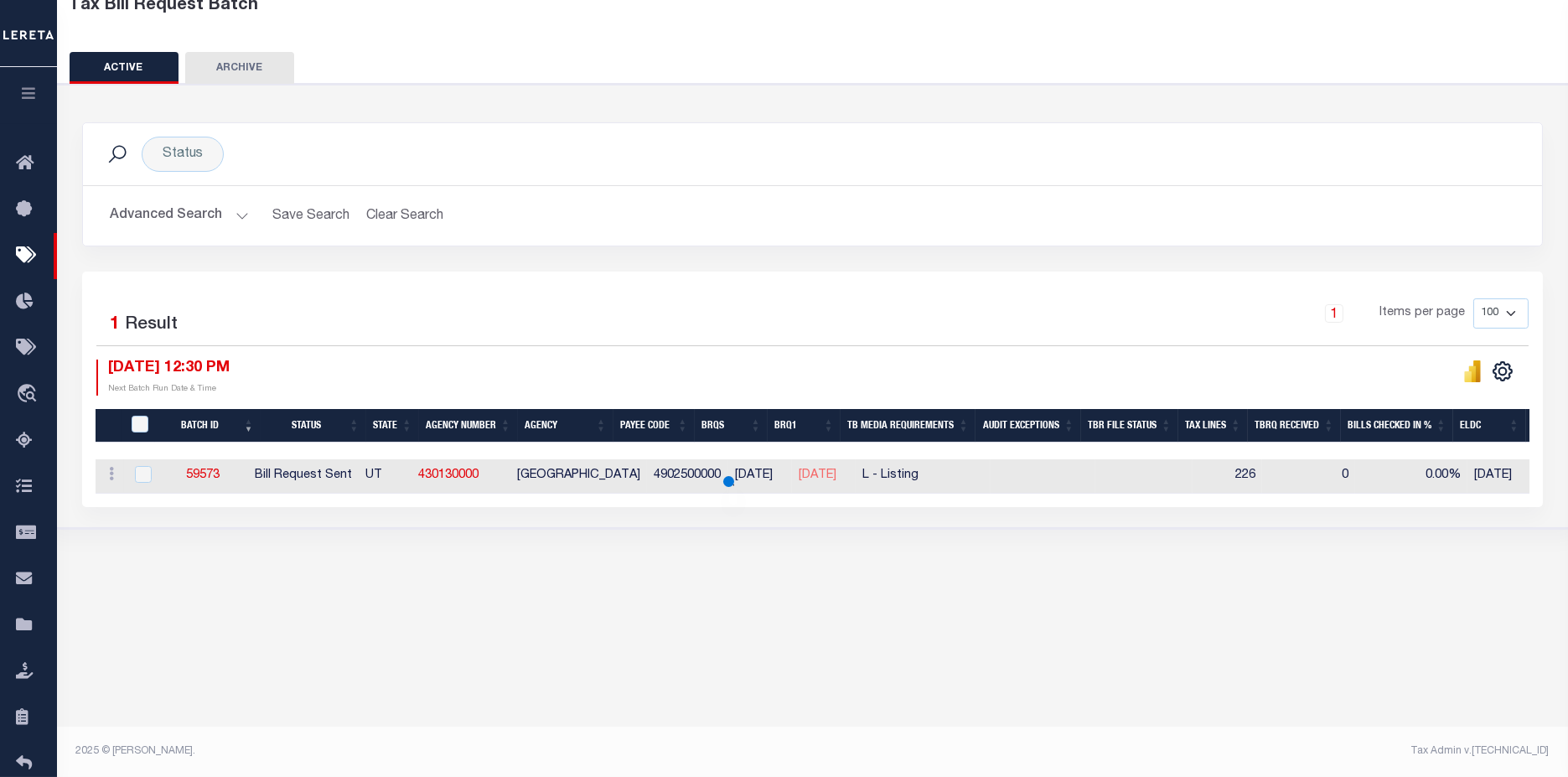
scroll to position [112, 0]
